Goal: Task Accomplishment & Management: Manage account settings

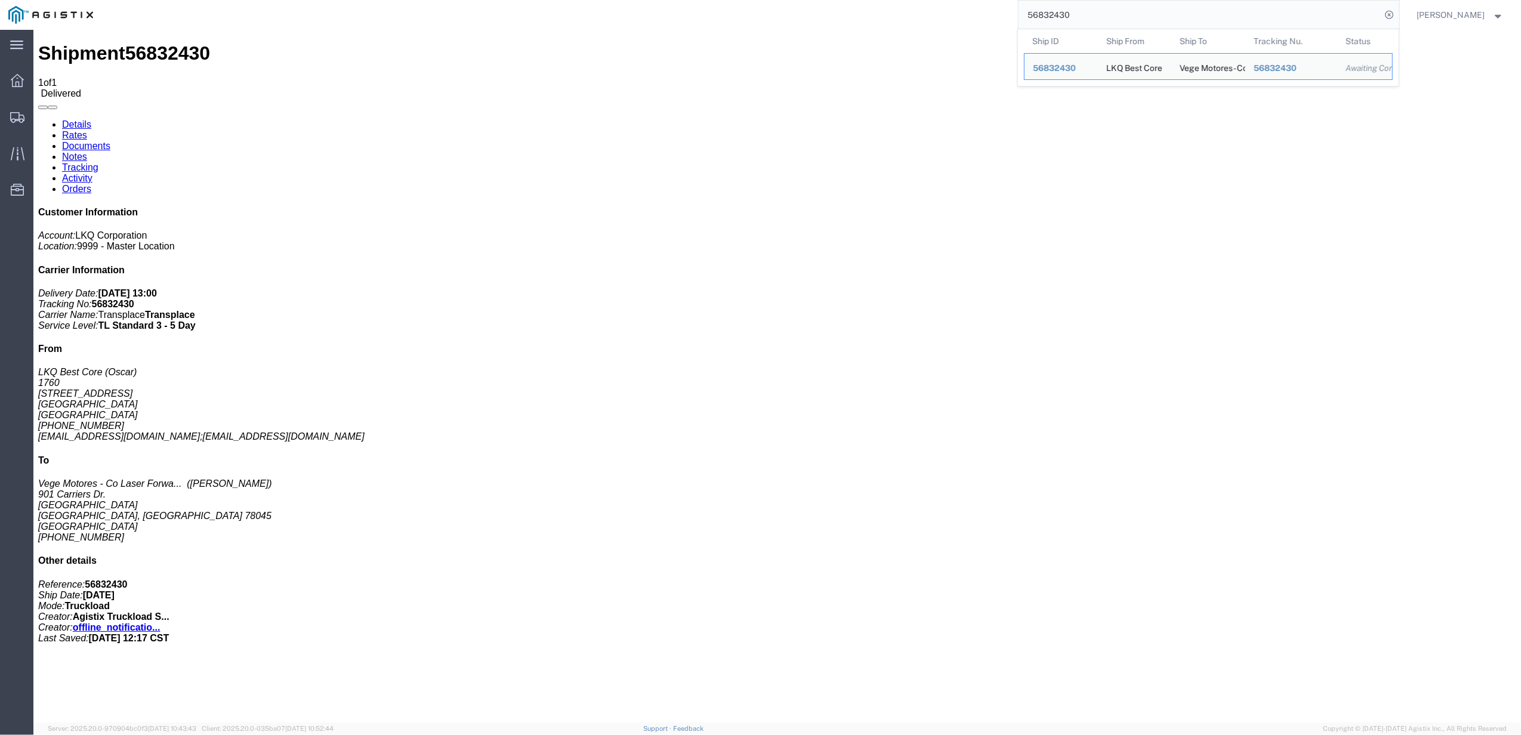
click at [1084, 11] on input "56832430" at bounding box center [1200, 15] width 363 height 29
paste input "909102"
type input "56909102"
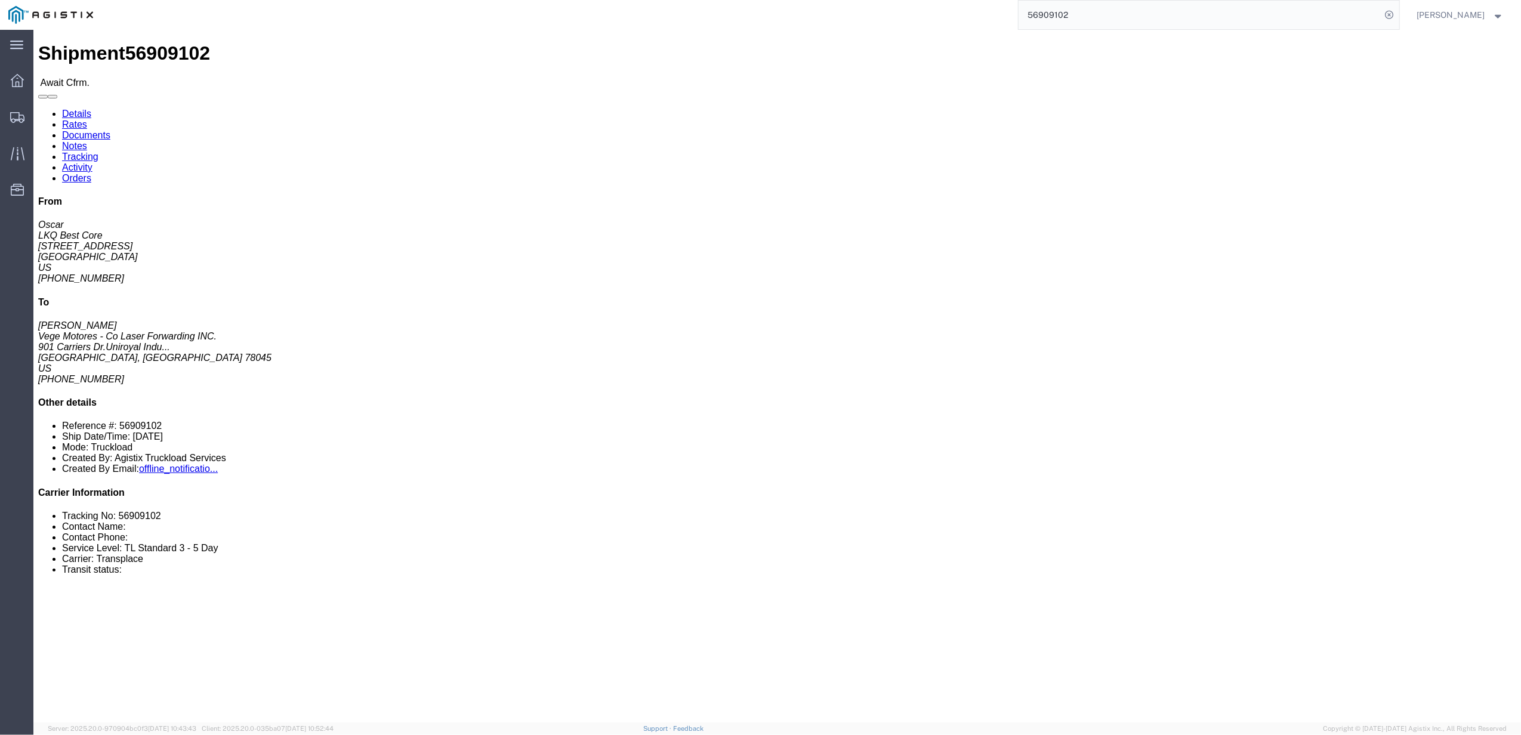
click link "Tracking"
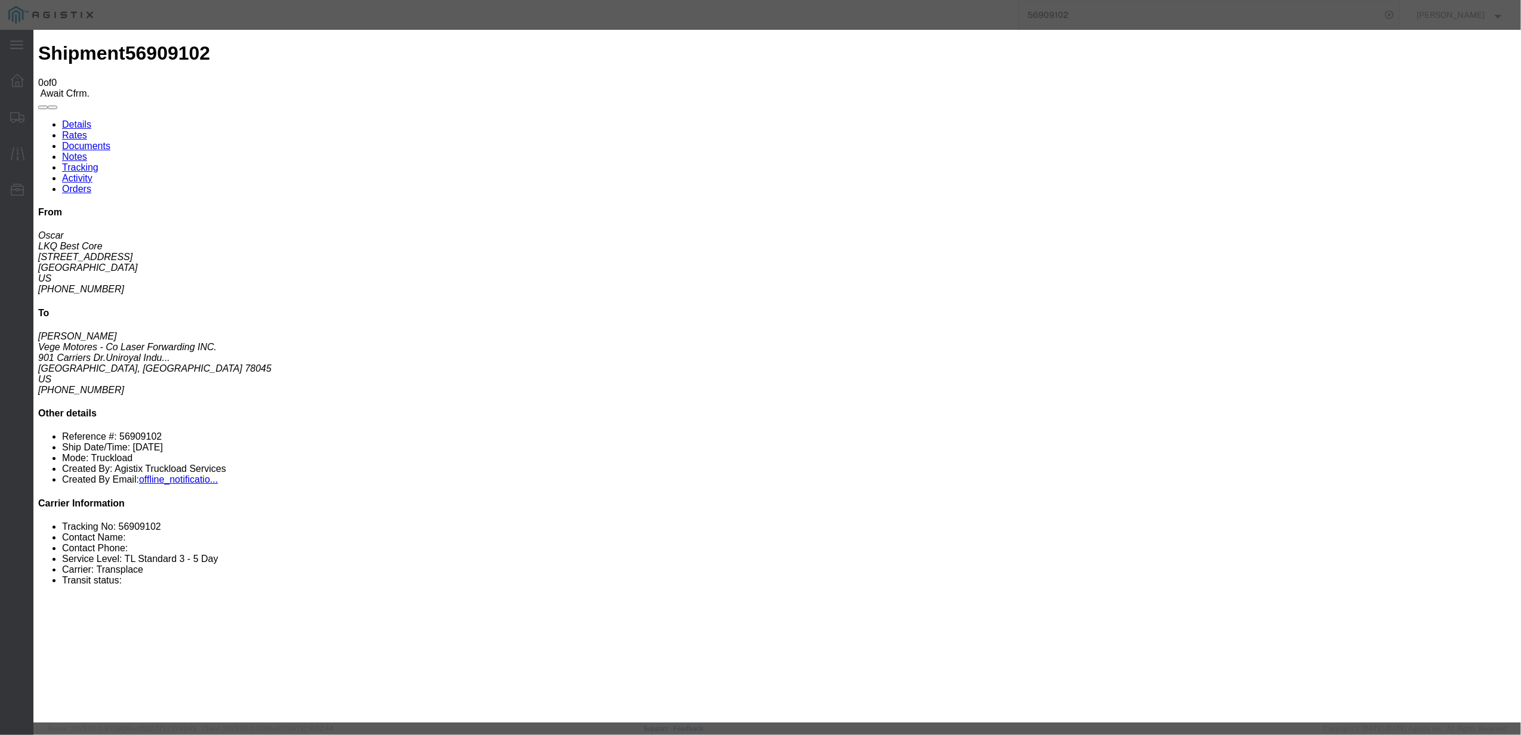
type input "[DATE]"
type input "7:00 PM"
select select "DELIVRED"
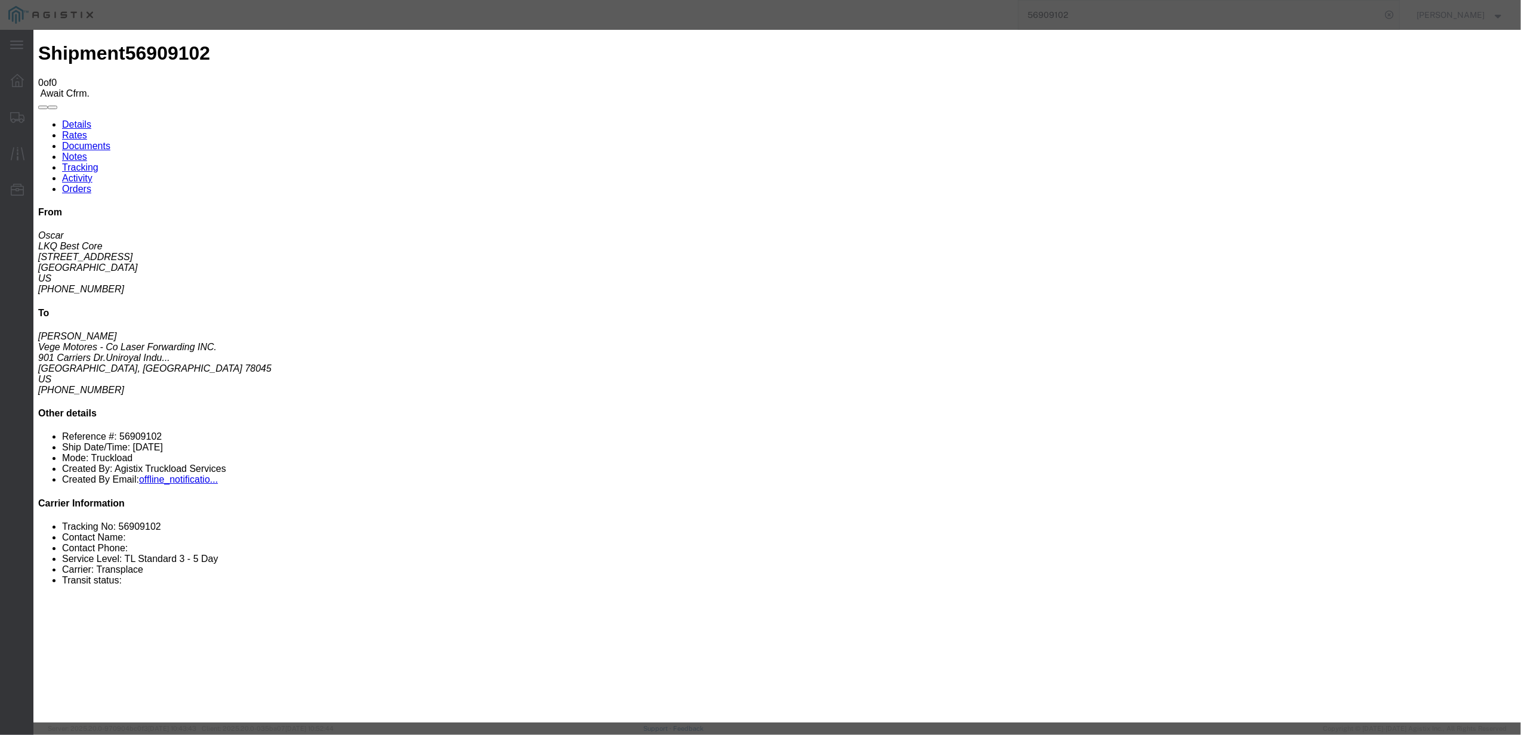
type input "[DATE]"
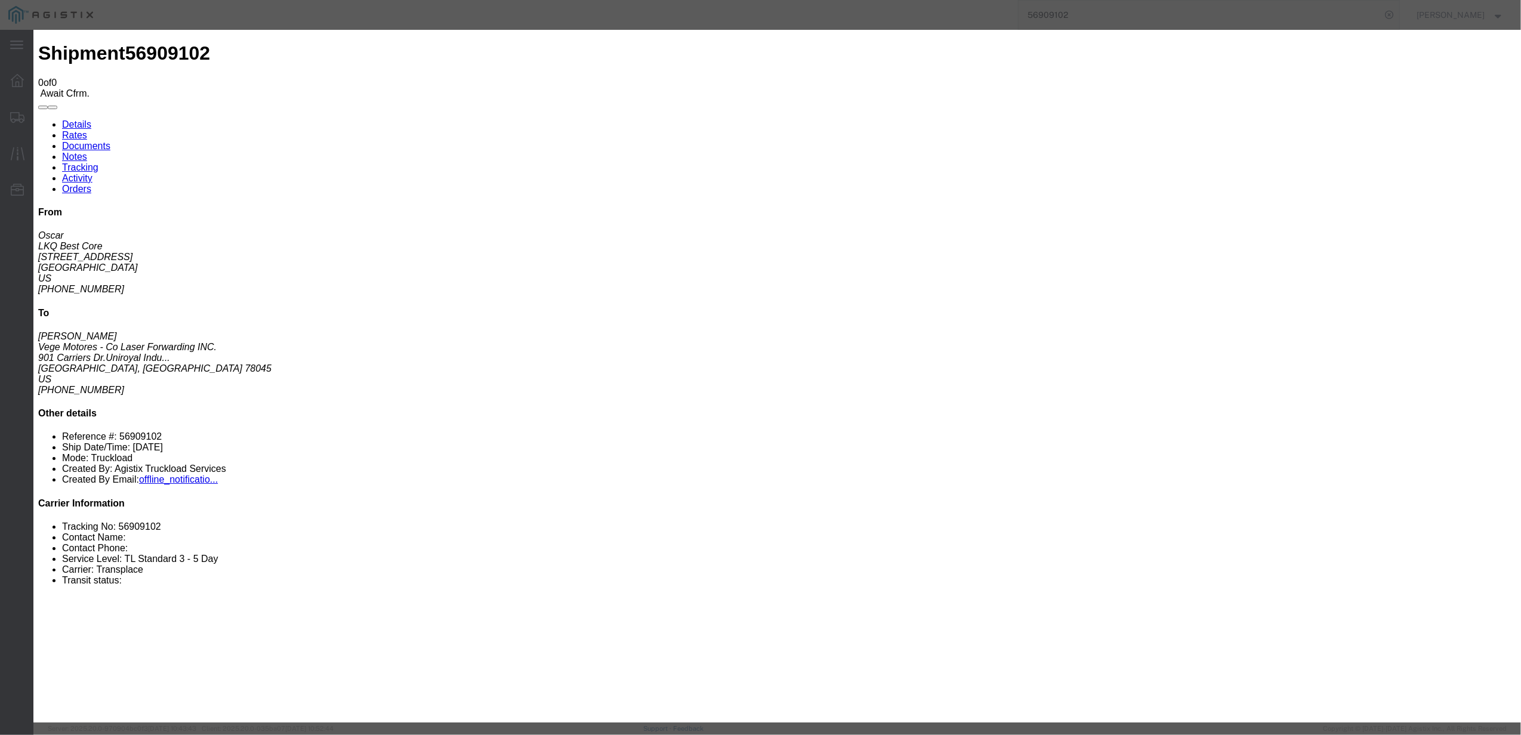
type input "8:00 AM"
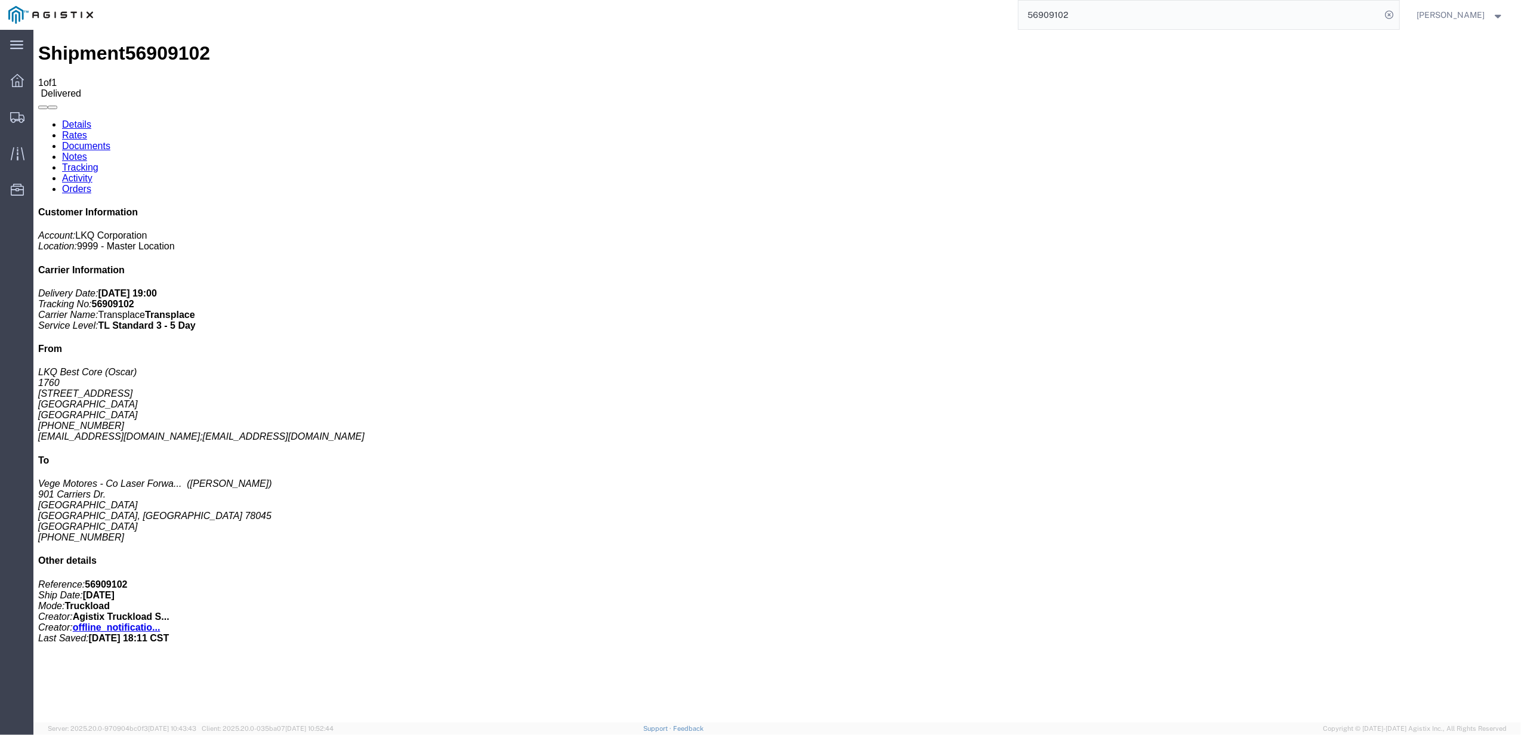
click at [1056, 29] on form "56909102" at bounding box center [1209, 15] width 382 height 30
click at [1062, 19] on input "56909102" at bounding box center [1200, 15] width 363 height 29
paste input "24919"
type input "56924919"
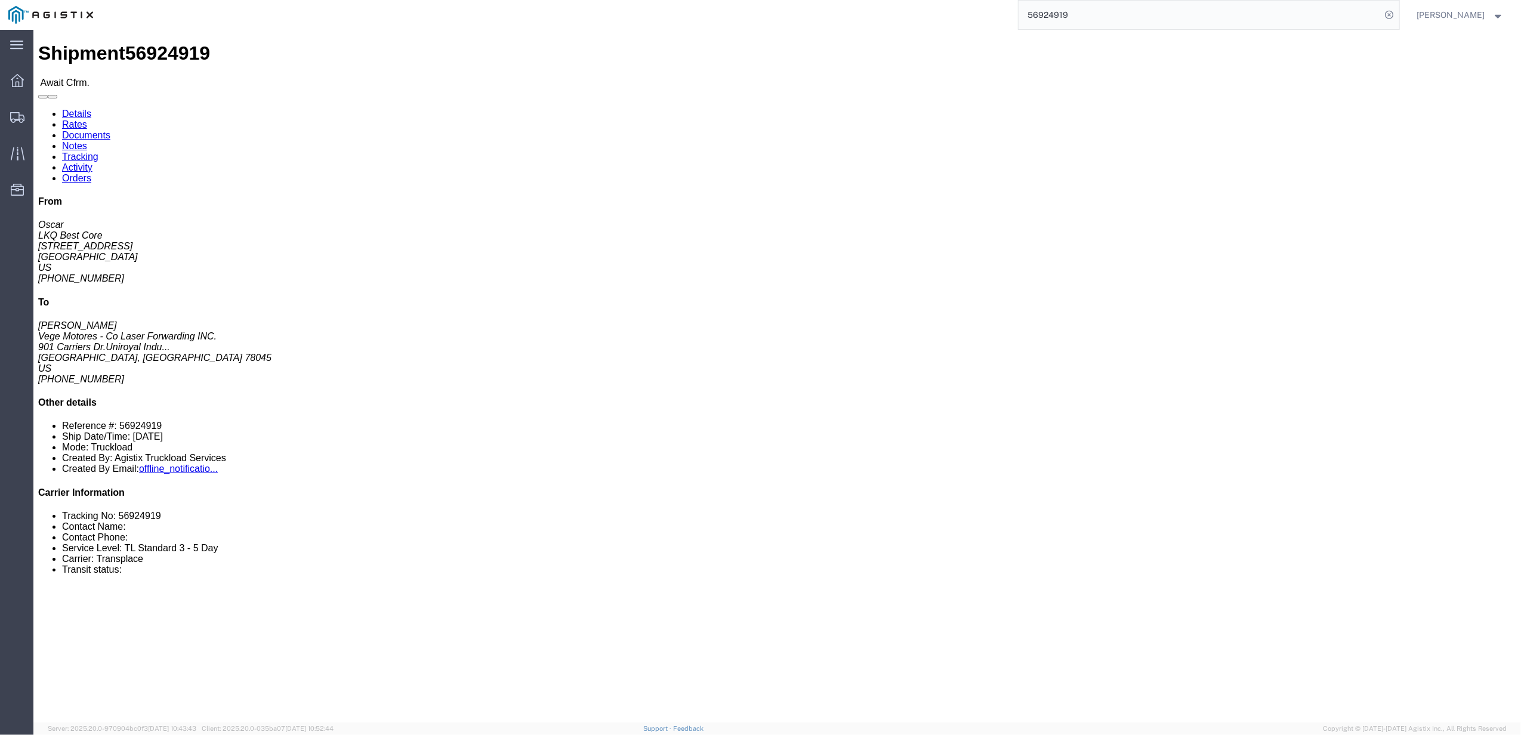
click link "Tracking"
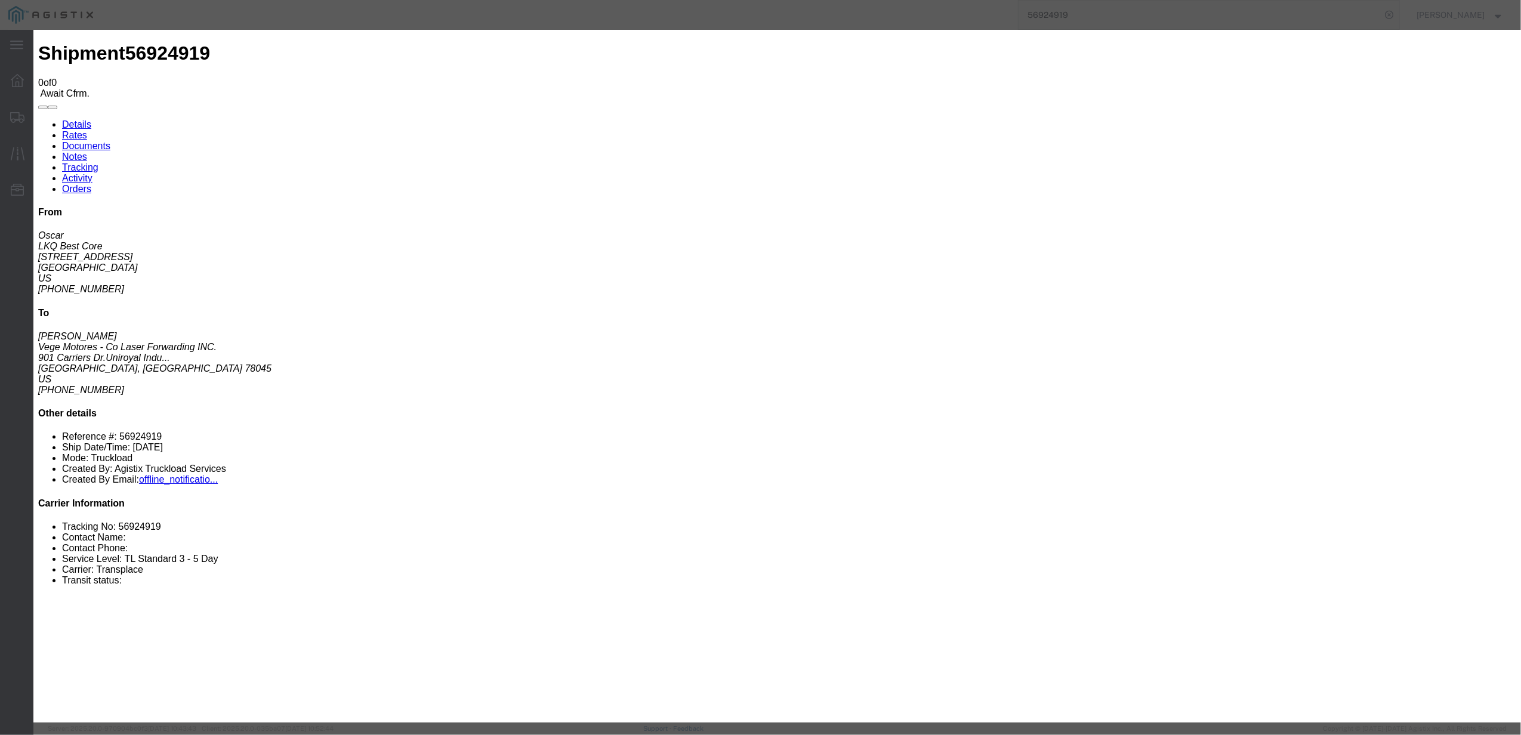
type input "[DATE]"
type input "7:00 PM"
select select "DELIVRED"
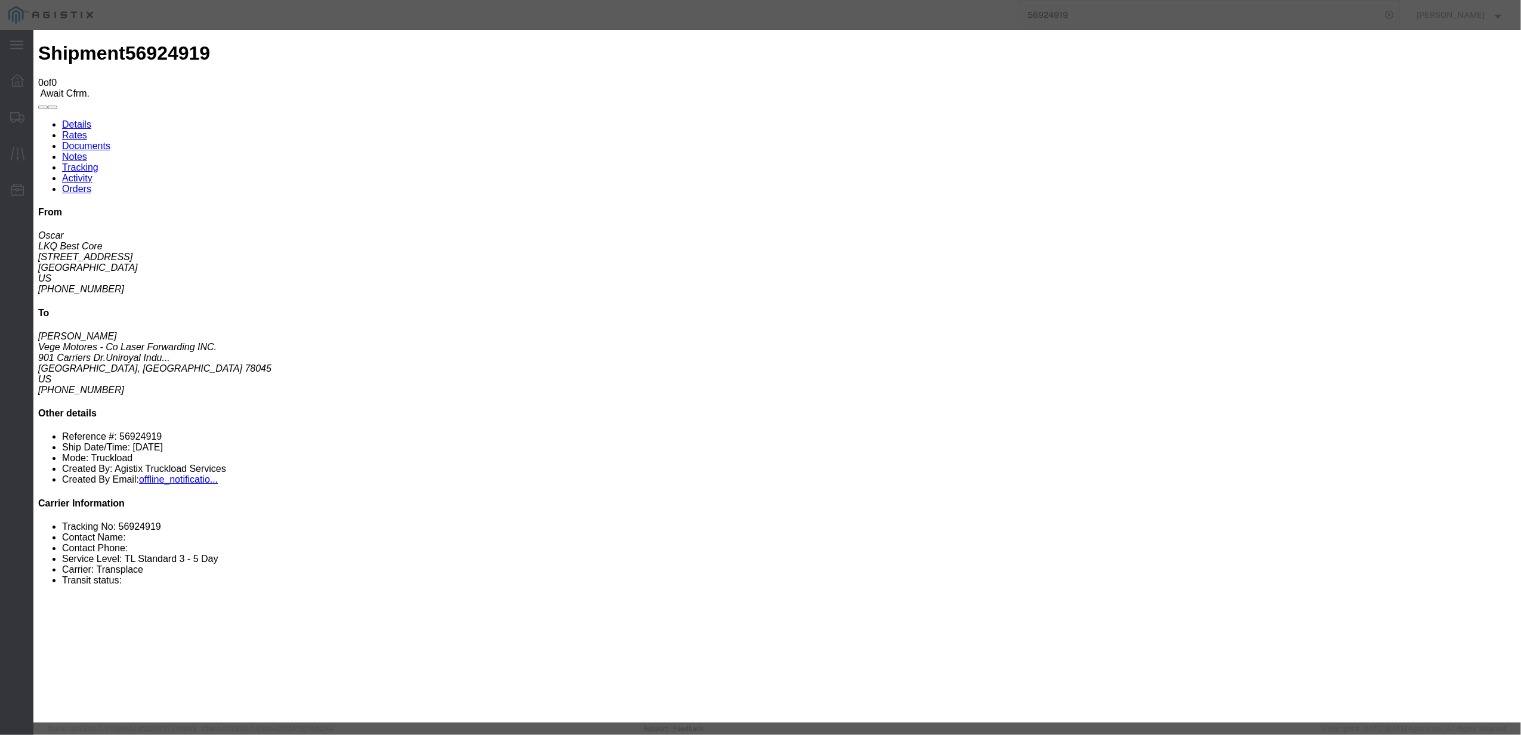
type input "[DATE]"
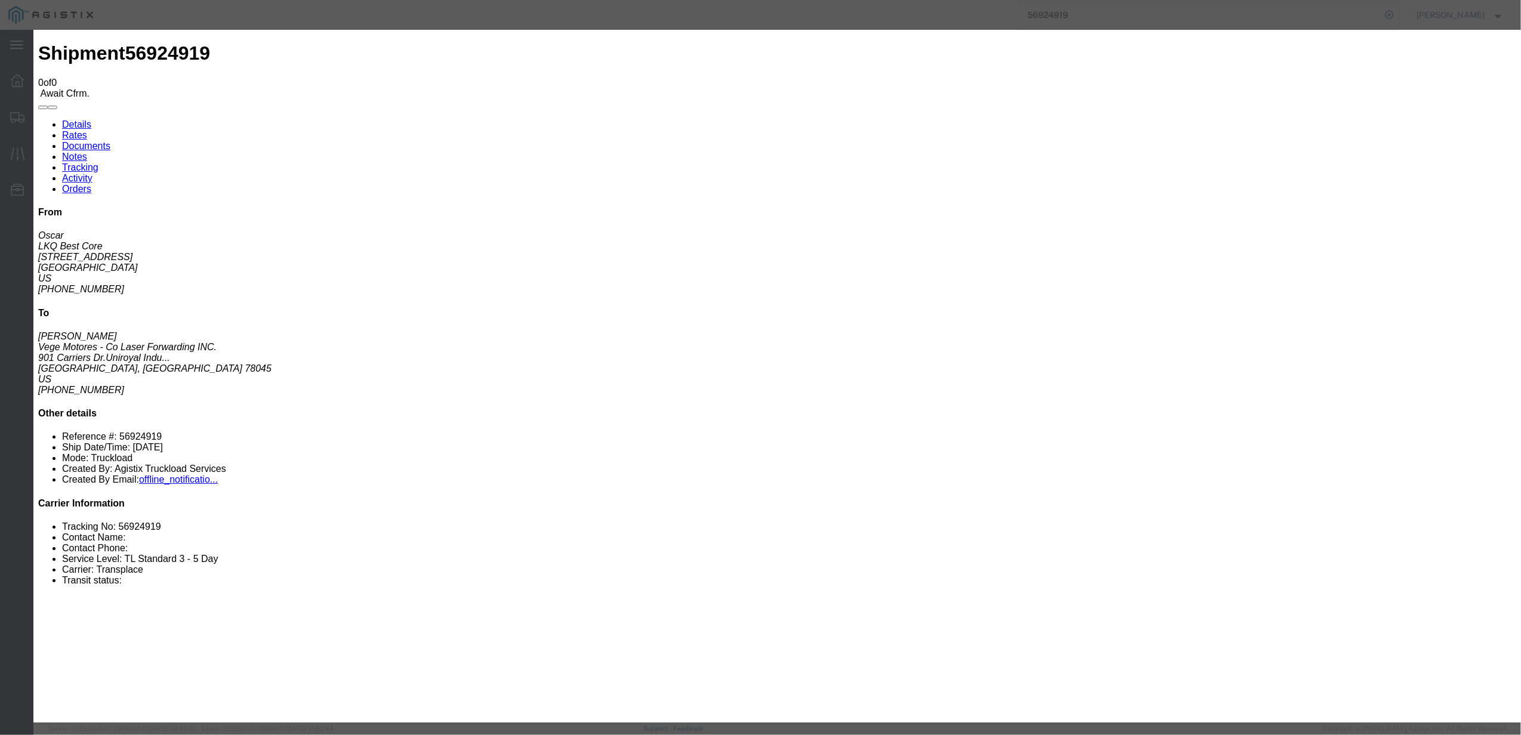
type input "8:00 AM"
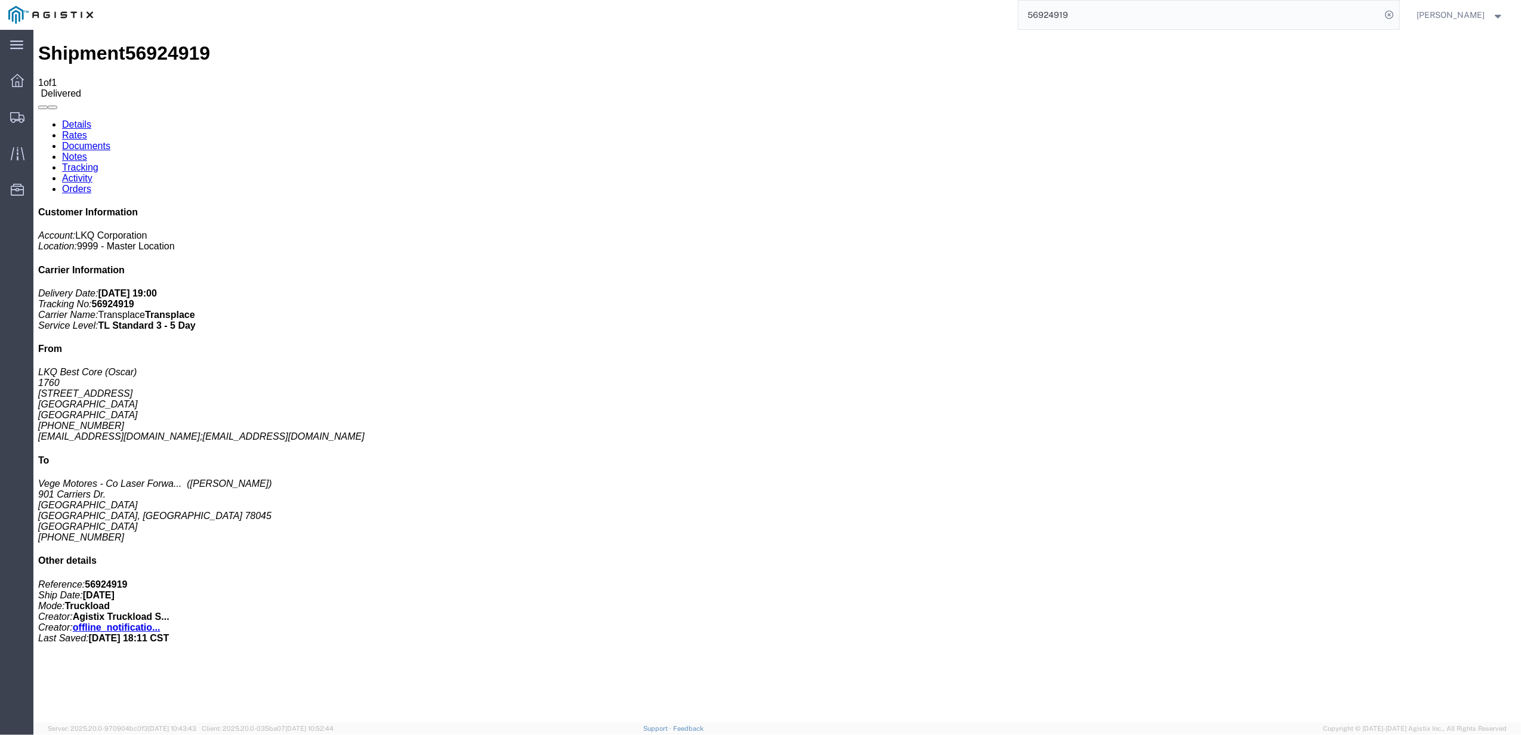
click at [1246, 22] on input "56924919" at bounding box center [1200, 15] width 363 height 29
paste input "5806161"
type input "55806161"
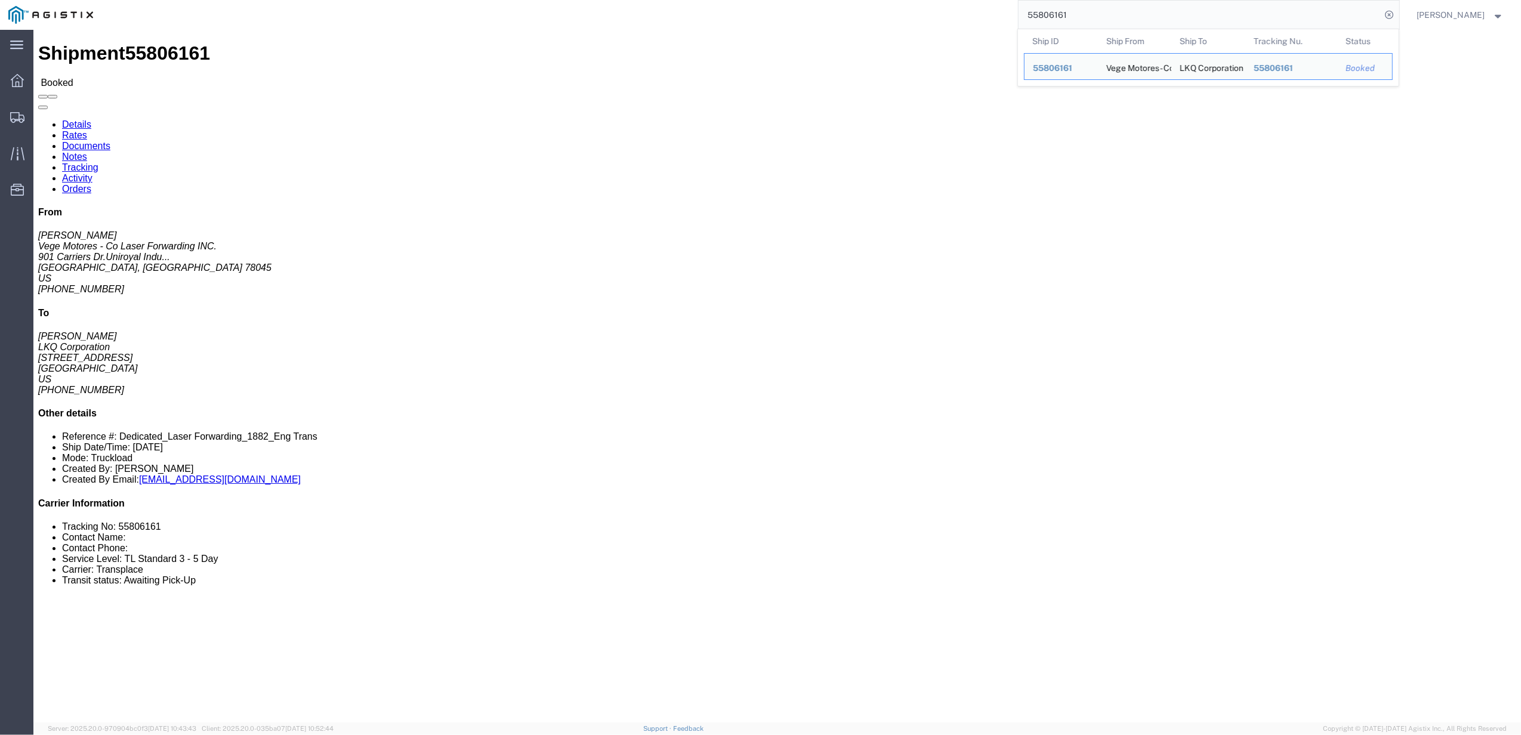
click link "Tracking"
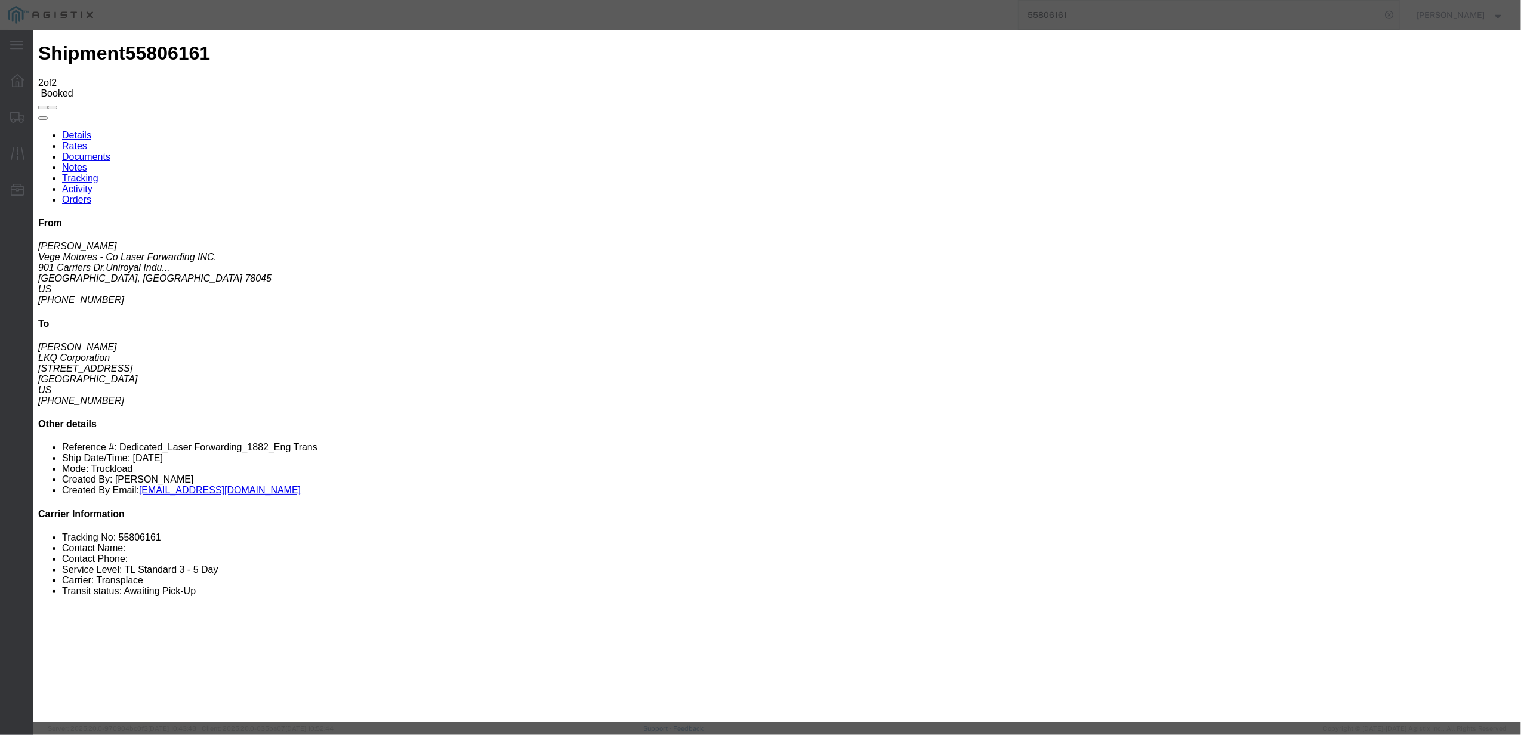
type input "[DATE]"
type input "7:00 PM"
select select "DELIVRED"
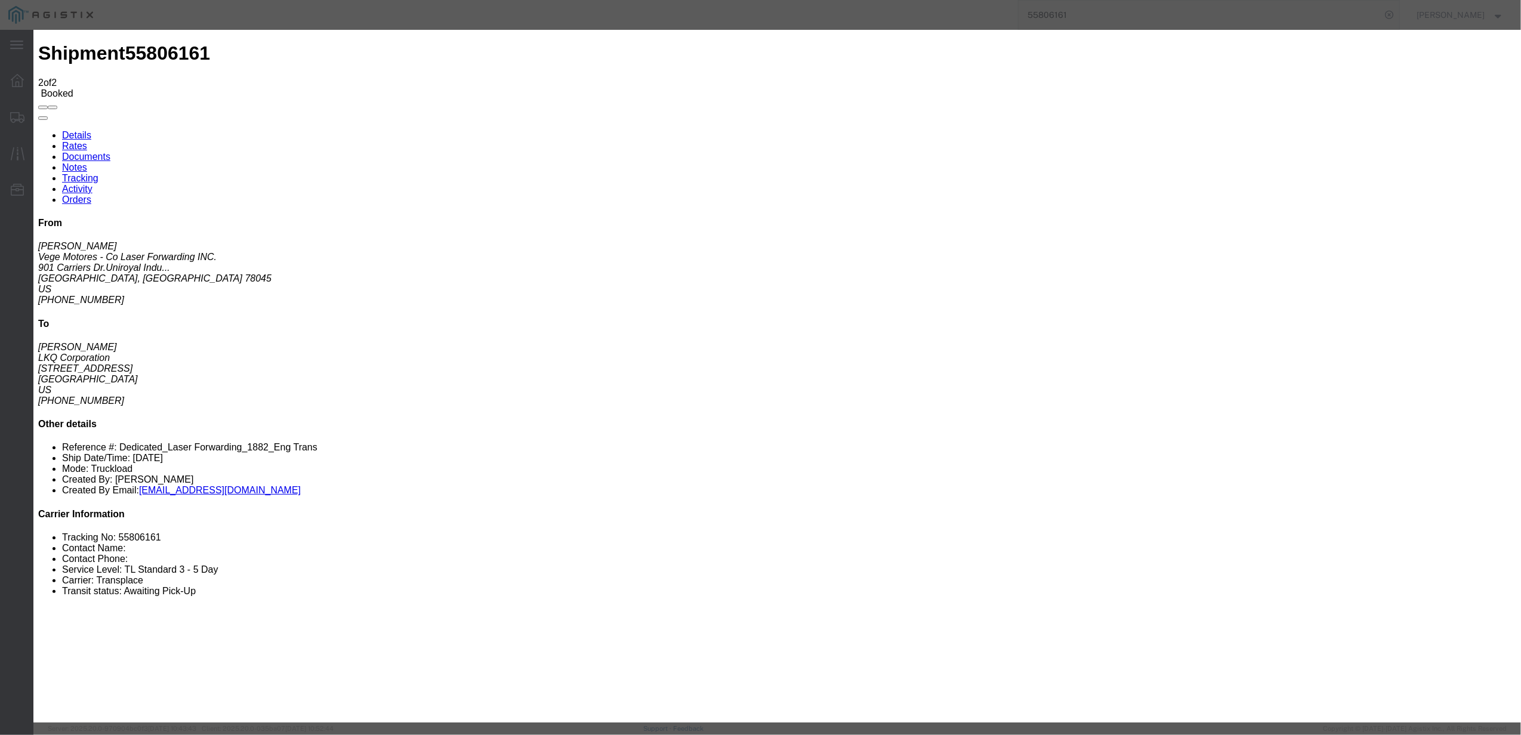
type input "[DATE]"
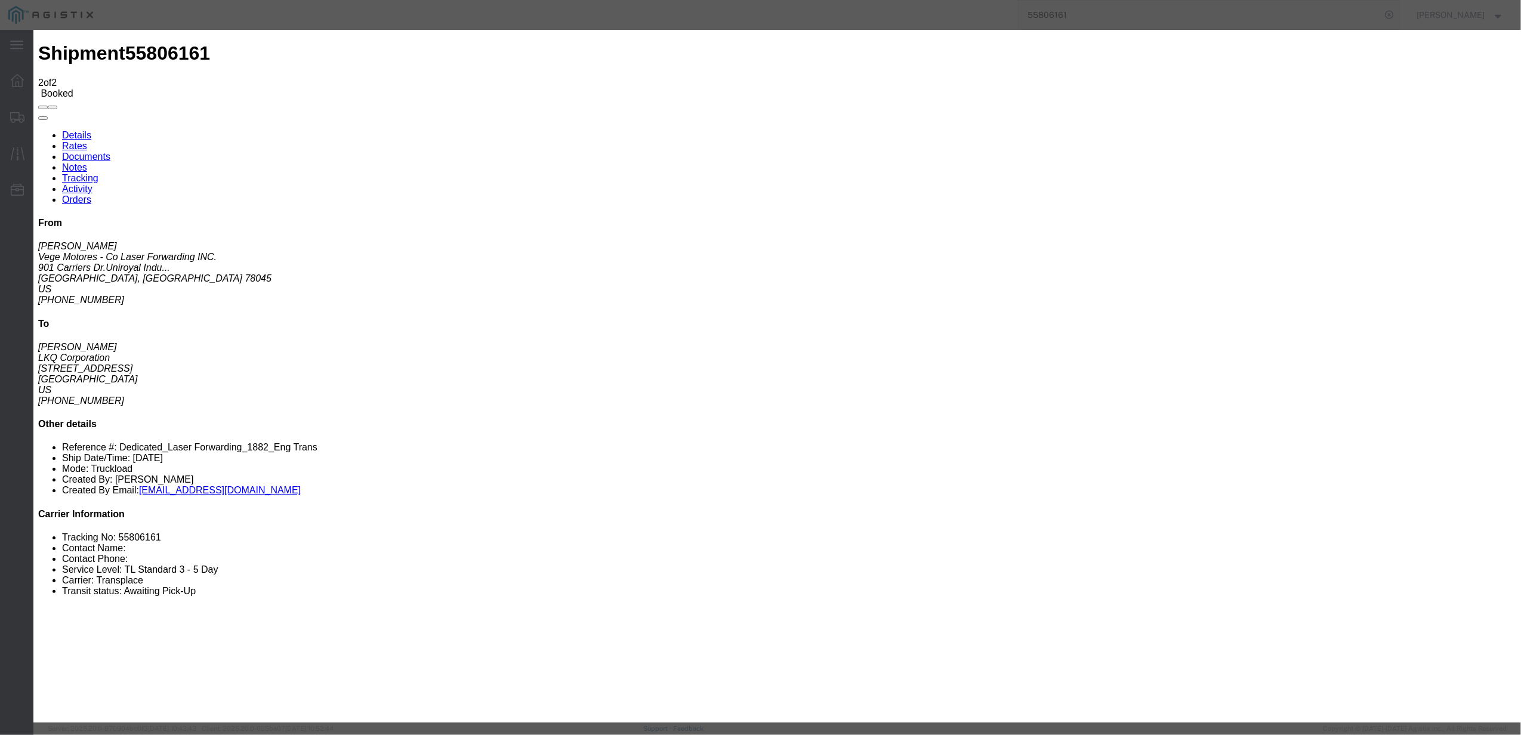
type input "[DATE]"
type input "7:00 PM"
select select "DELIVRED"
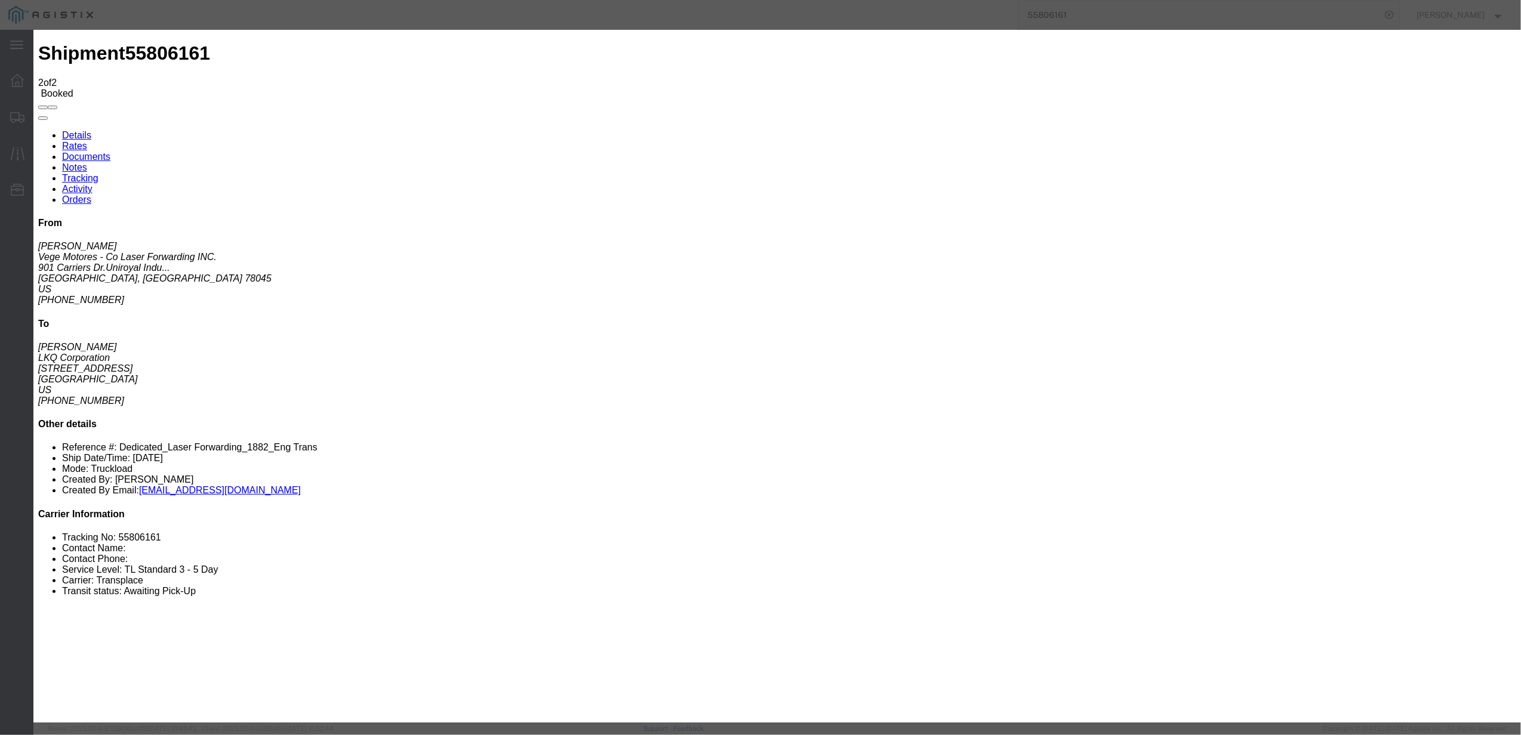
drag, startPoint x: 827, startPoint y: 419, endPoint x: 795, endPoint y: 375, distance: 54.3
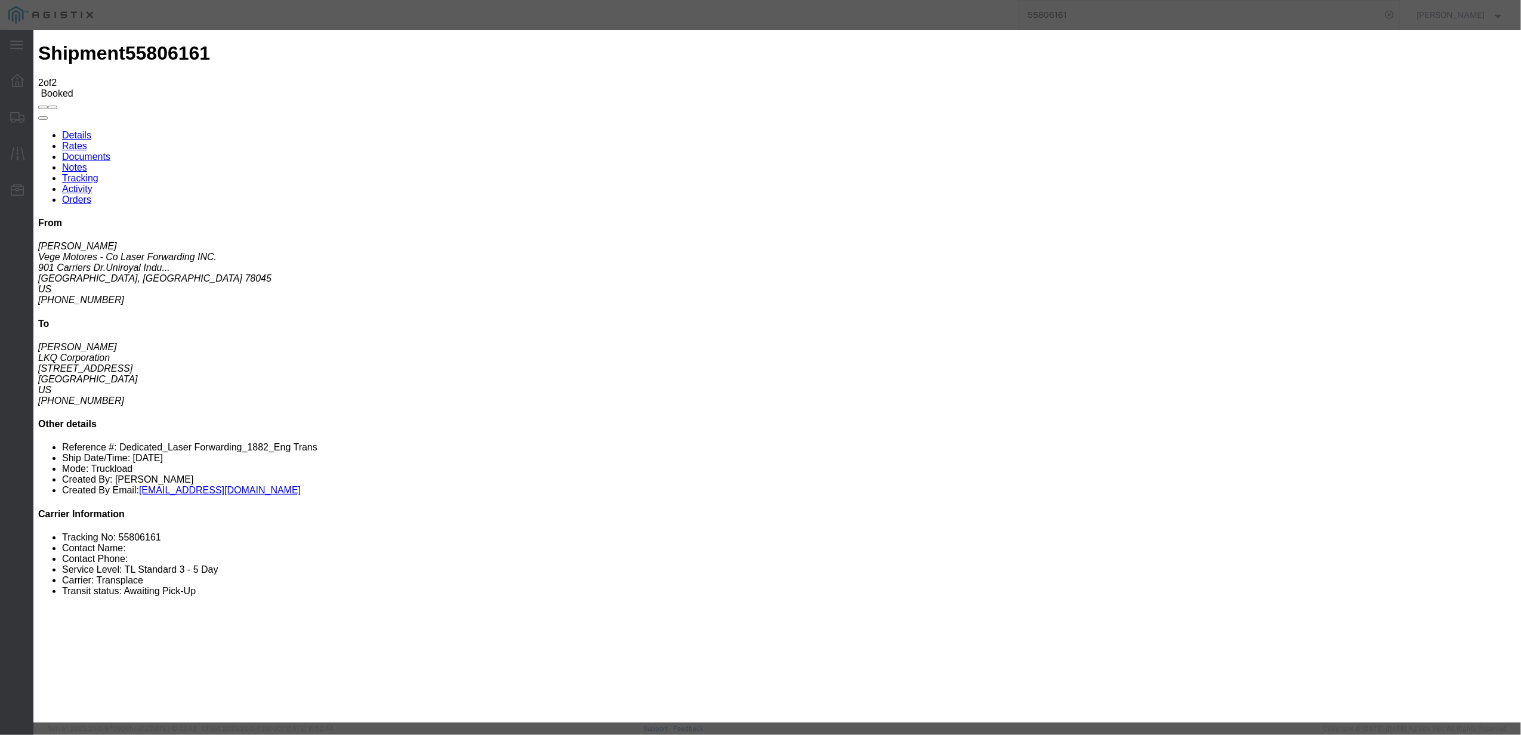
type input "[DATE]"
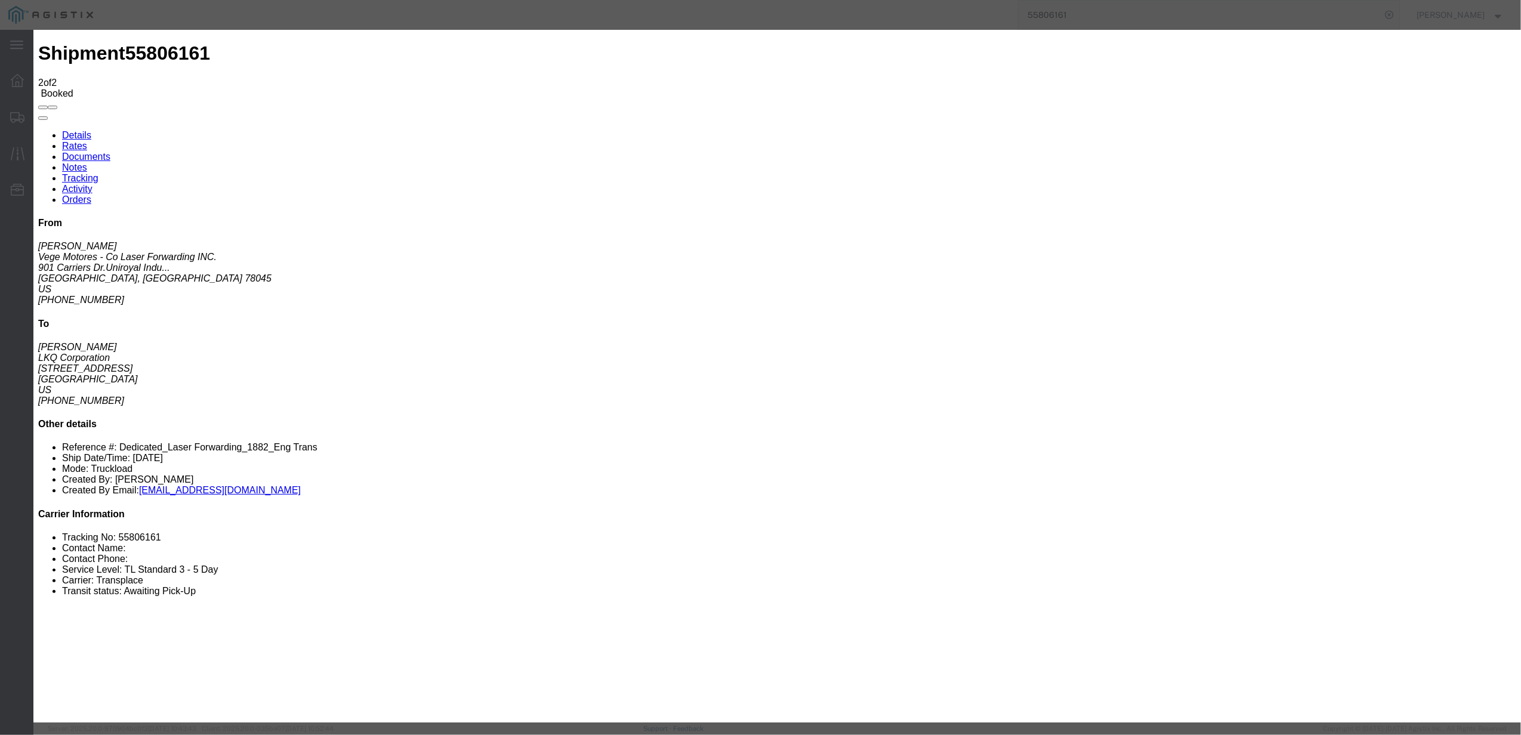
type input "7:00 AM"
